Goal: Task Accomplishment & Management: Use online tool/utility

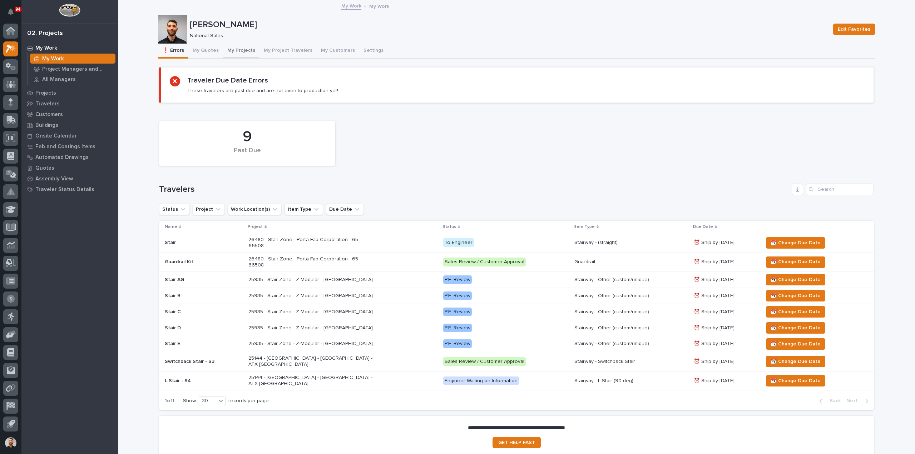
click at [234, 53] on button "My Projects" at bounding box center [241, 51] width 36 height 15
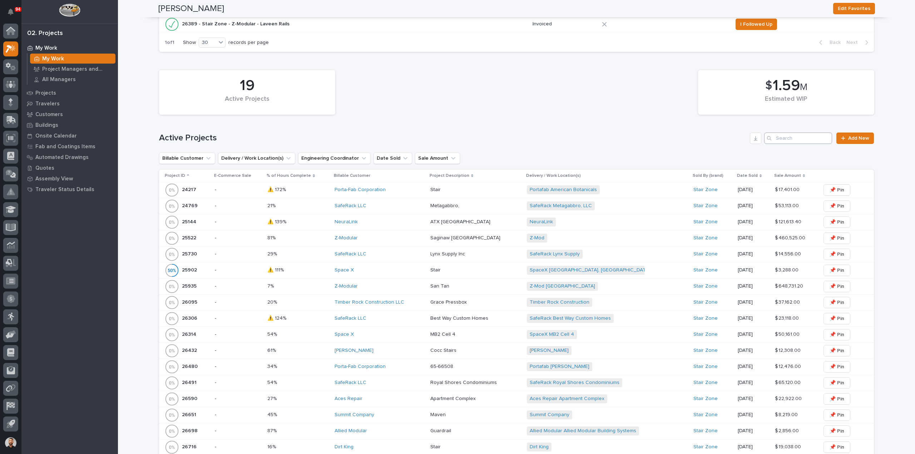
scroll to position [214, 0]
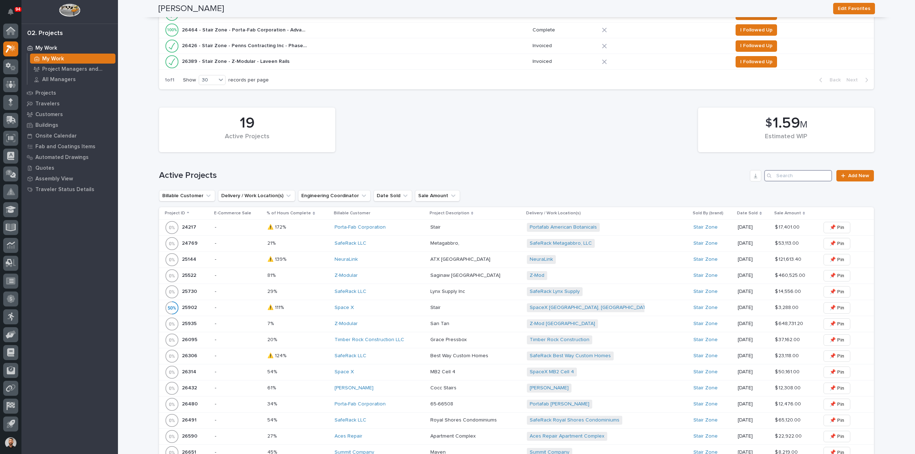
click at [784, 178] on input "Search" at bounding box center [798, 175] width 68 height 11
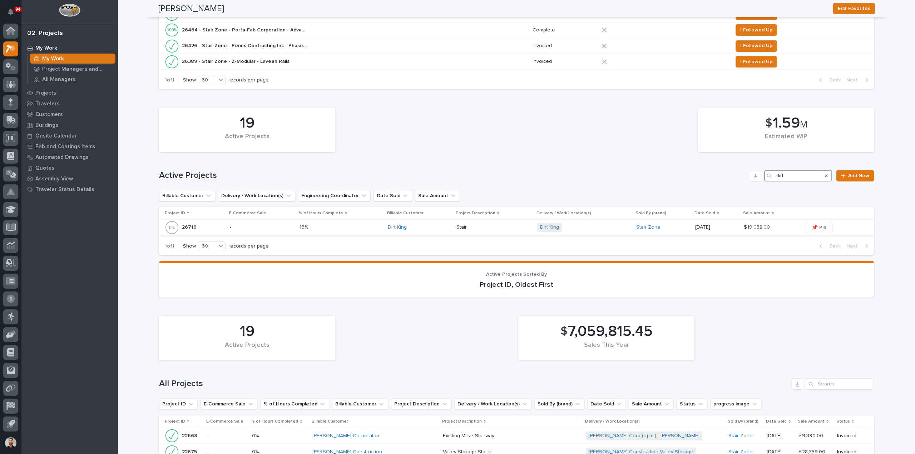
type input "dirt"
click at [413, 227] on div "Dirt King" at bounding box center [419, 227] width 63 height 6
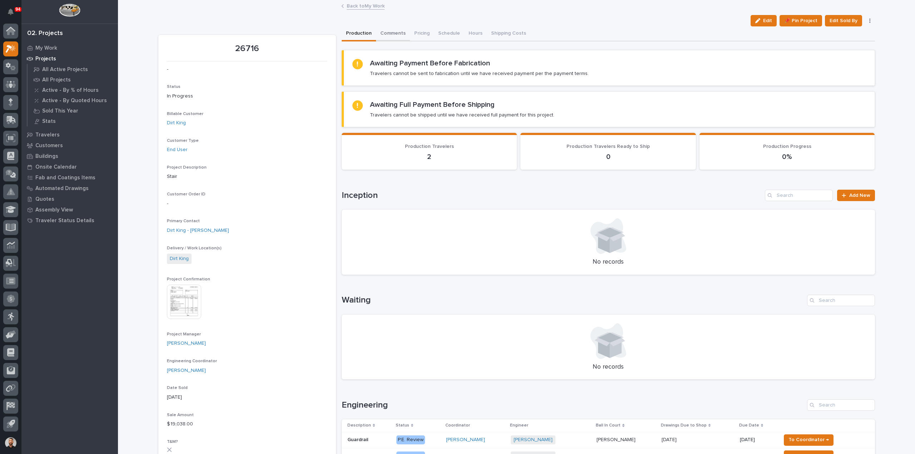
click at [392, 36] on button "Comments" at bounding box center [393, 33] width 34 height 15
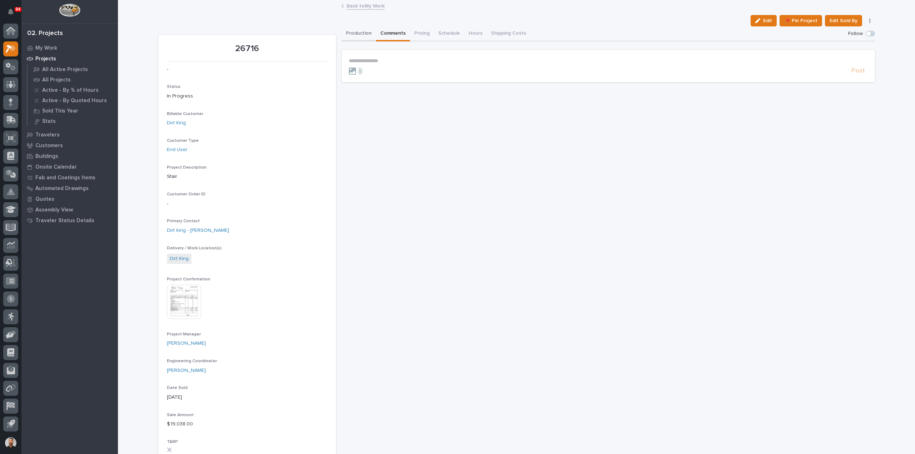
click at [356, 36] on button "Production" at bounding box center [359, 33] width 34 height 15
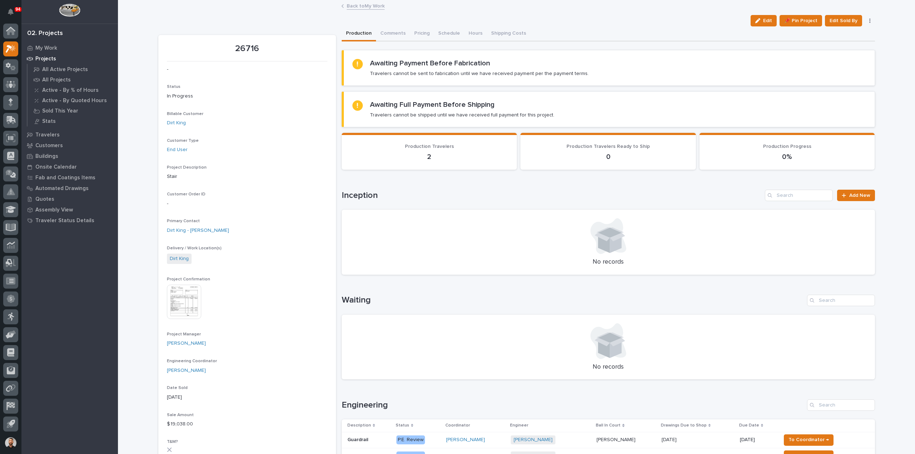
scroll to position [214, 0]
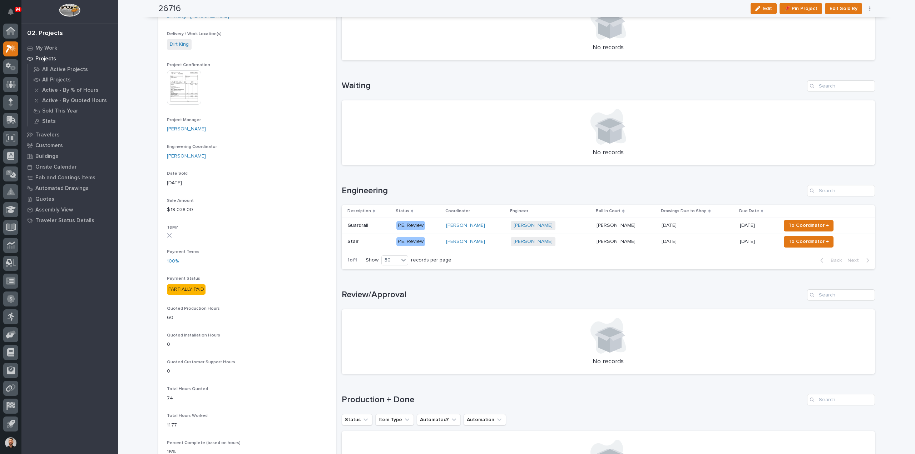
click at [504, 246] on div "Wynne Hochstetler" at bounding box center [475, 242] width 59 height 12
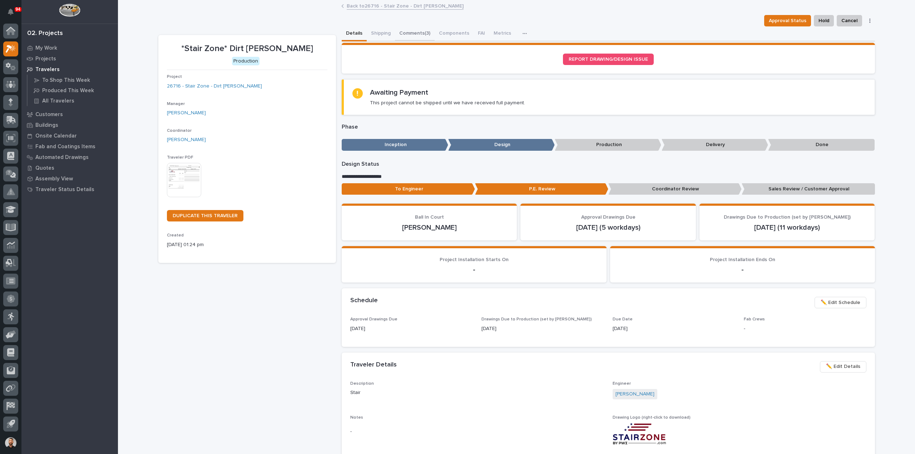
click at [419, 31] on button "Comments (3)" at bounding box center [415, 33] width 40 height 15
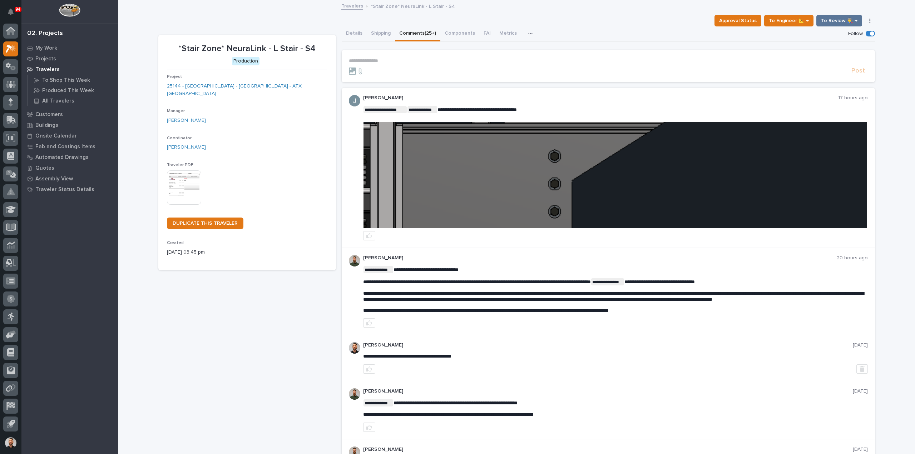
click at [502, 178] on img at bounding box center [614, 175] width 503 height 106
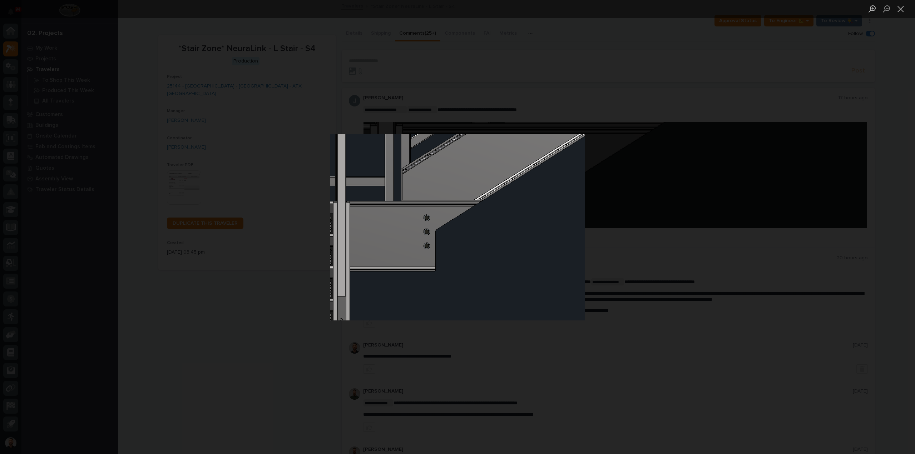
click at [703, 295] on div "Lightbox" at bounding box center [457, 227] width 915 height 454
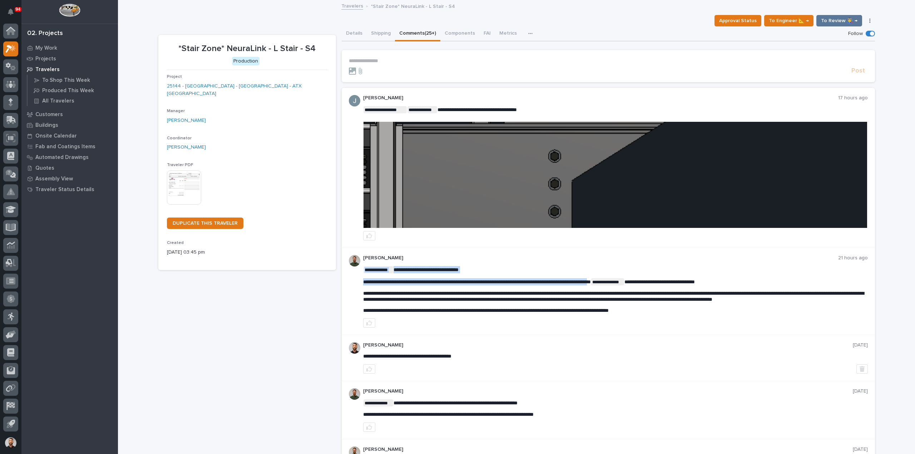
drag, startPoint x: 364, startPoint y: 280, endPoint x: 630, endPoint y: 281, distance: 265.8
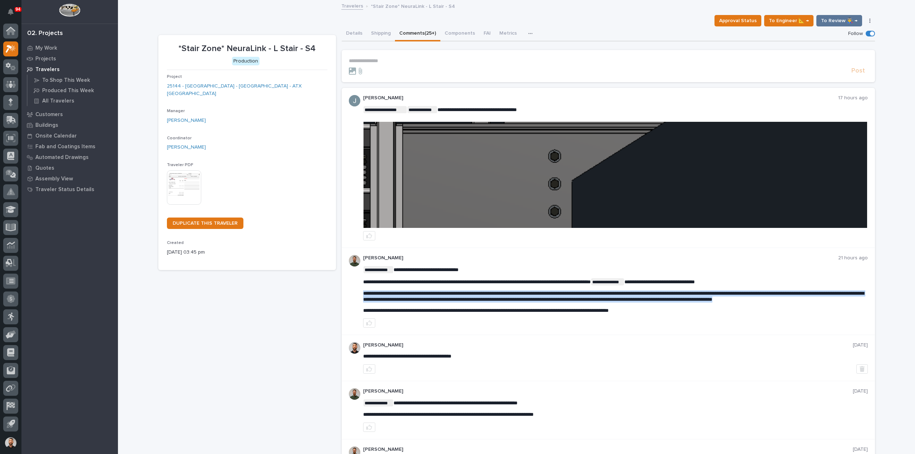
drag, startPoint x: 371, startPoint y: 305, endPoint x: 349, endPoint y: 293, distance: 25.3
click at [349, 293] on div "**********" at bounding box center [608, 291] width 533 height 87
copy span "**********"
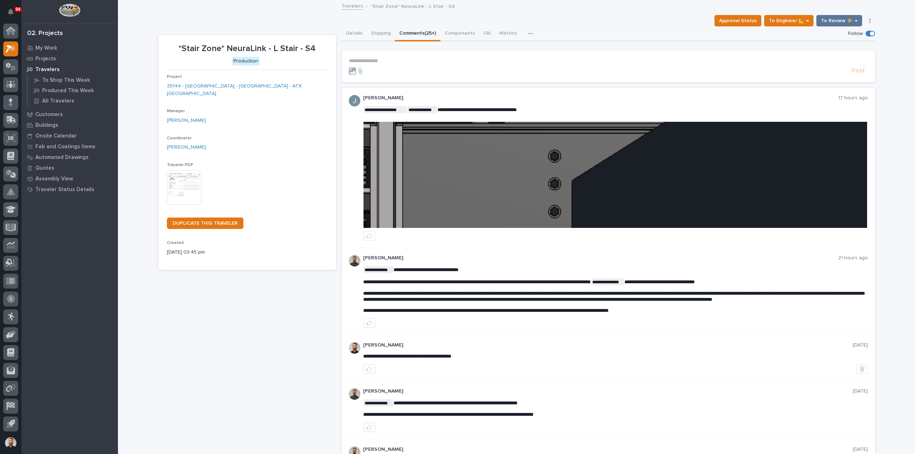
click at [385, 60] on p "**********" at bounding box center [608, 61] width 519 height 6
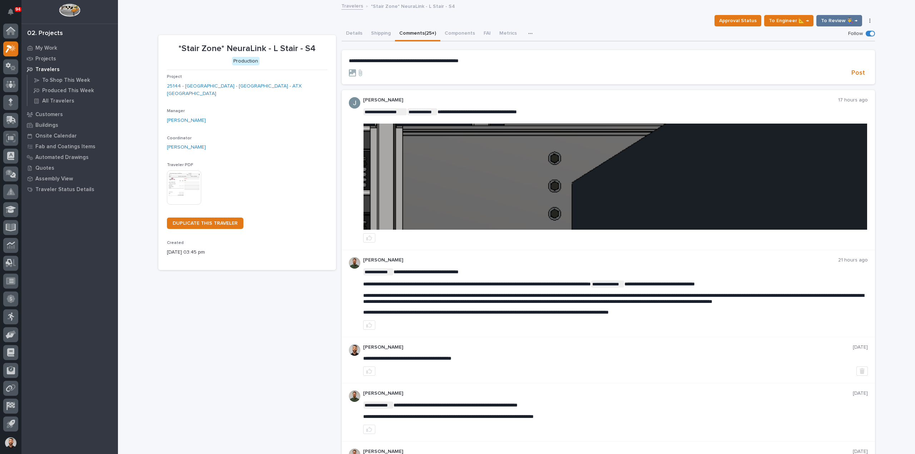
click at [458, 60] on span "**********" at bounding box center [404, 60] width 110 height 5
click at [861, 74] on span "Post" at bounding box center [858, 73] width 14 height 8
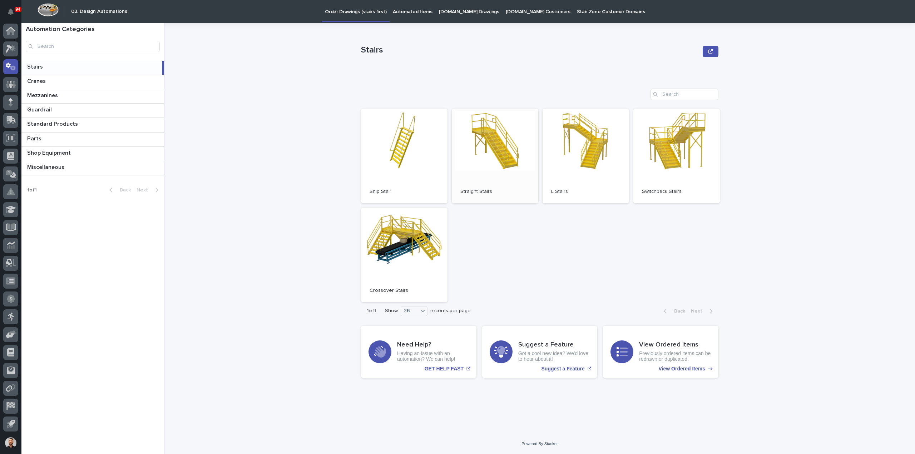
click at [491, 169] on link "Open" at bounding box center [495, 156] width 86 height 95
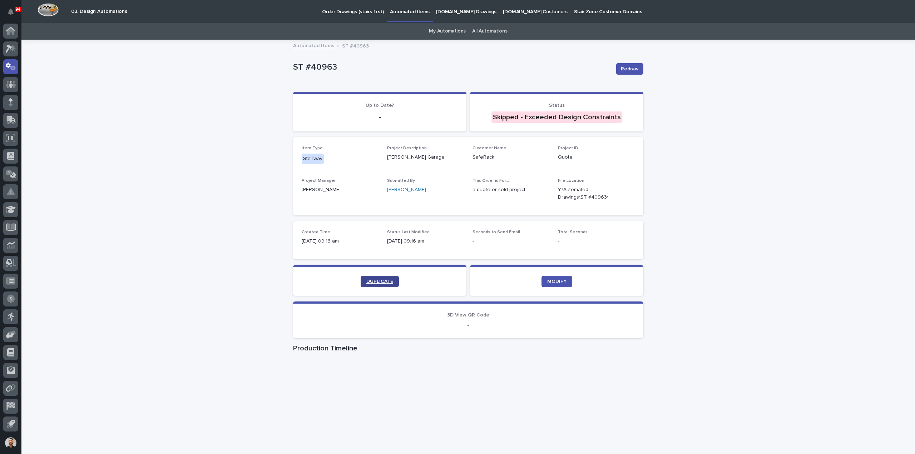
click at [366, 278] on link "DUPLICATE" at bounding box center [379, 281] width 38 height 11
click at [439, 30] on link "My Automations" at bounding box center [447, 31] width 37 height 17
